Goal: Find contact information: Obtain details needed to contact an individual or organization

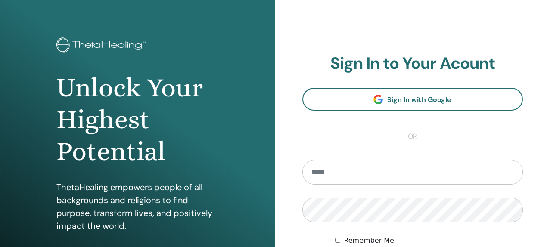
scroll to position [23, 0]
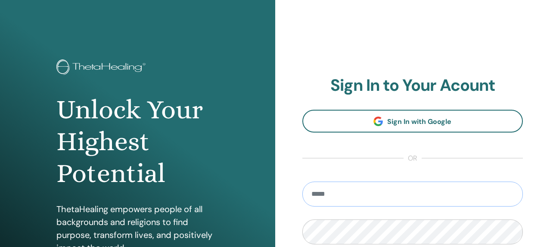
type input "**********"
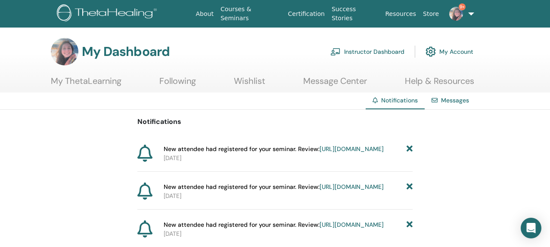
click at [391, 58] on link "Instructor Dashboard" at bounding box center [367, 51] width 74 height 19
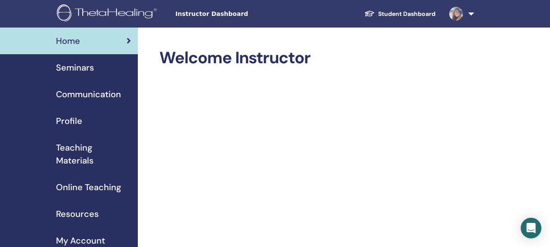
click at [88, 69] on span "Seminars" at bounding box center [75, 67] width 38 height 13
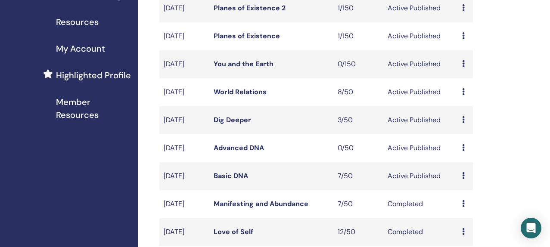
scroll to position [187, 0]
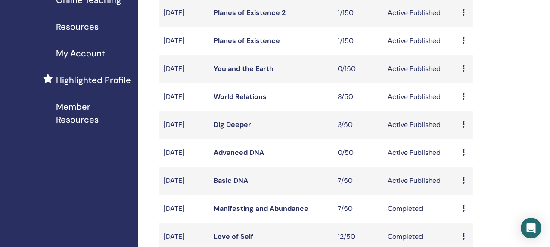
click at [243, 101] on link "World Relations" at bounding box center [240, 96] width 53 height 9
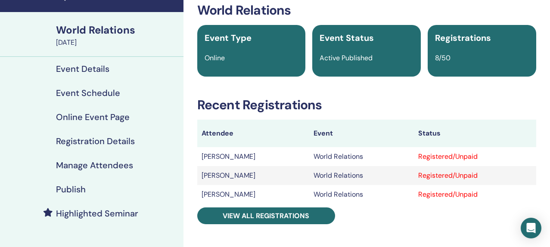
scroll to position [56, 0]
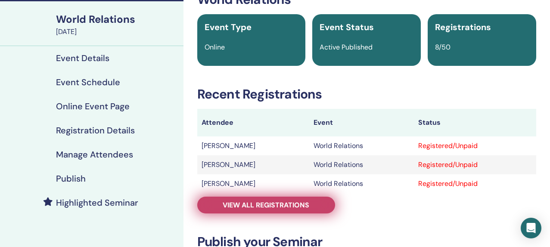
click at [258, 205] on span "View all registrations" at bounding box center [266, 205] width 87 height 9
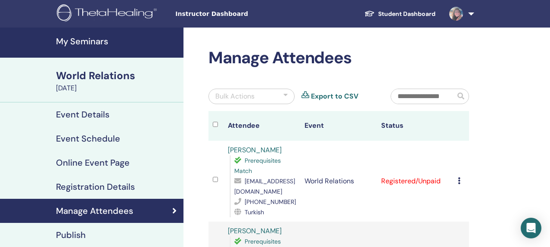
click at [107, 51] on link "My Seminars" at bounding box center [91, 43] width 183 height 30
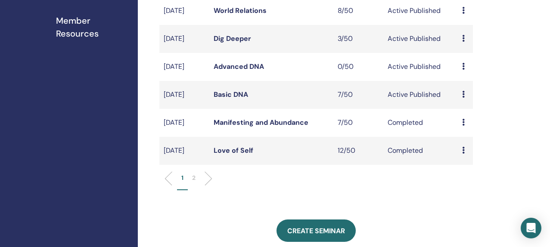
scroll to position [267, 0]
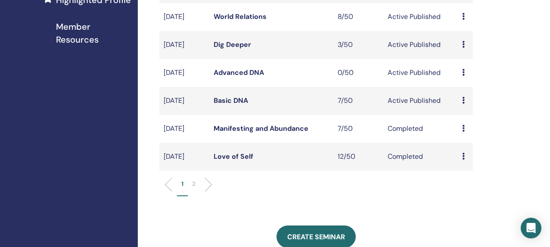
click at [233, 105] on link "Basic DNA" at bounding box center [231, 100] width 34 height 9
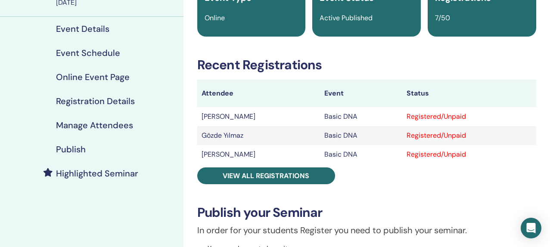
scroll to position [101, 0]
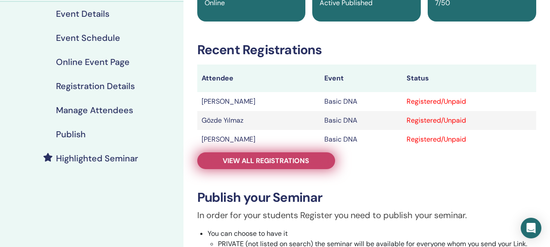
click at [257, 162] on span "View all registrations" at bounding box center [266, 160] width 87 height 9
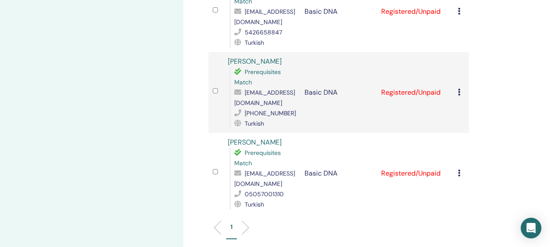
scroll to position [486, 0]
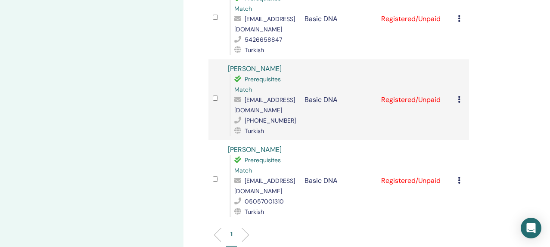
click at [277, 30] on span "[EMAIL_ADDRESS][DOMAIN_NAME]" at bounding box center [264, 24] width 61 height 18
copy span "[EMAIL_ADDRESS][DOMAIN_NAME]"
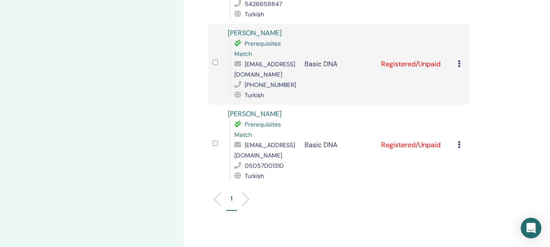
scroll to position [535, 0]
